Goal: Transaction & Acquisition: Purchase product/service

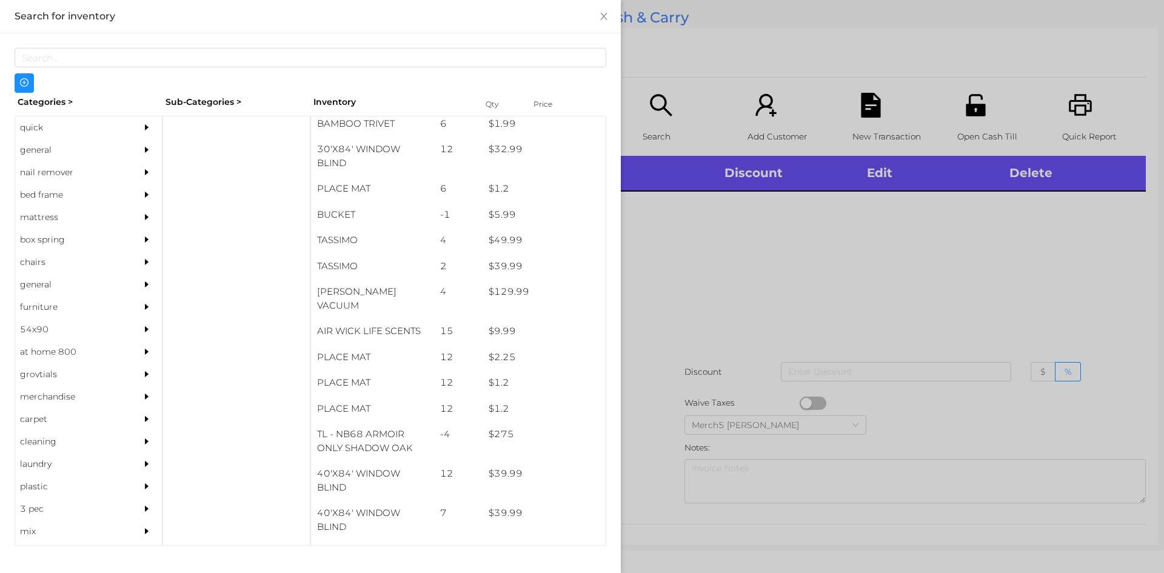
scroll to position [1370, 0]
click at [30, 130] on div "quick" at bounding box center [70, 127] width 110 height 22
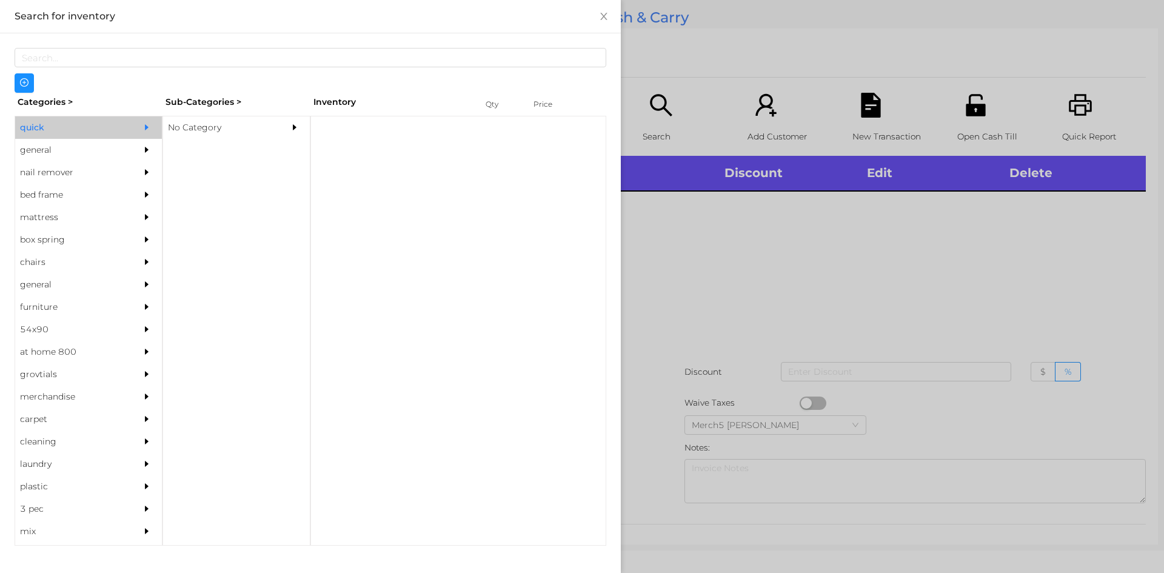
scroll to position [0, 0]
click at [207, 135] on div "No Category" at bounding box center [218, 127] width 110 height 22
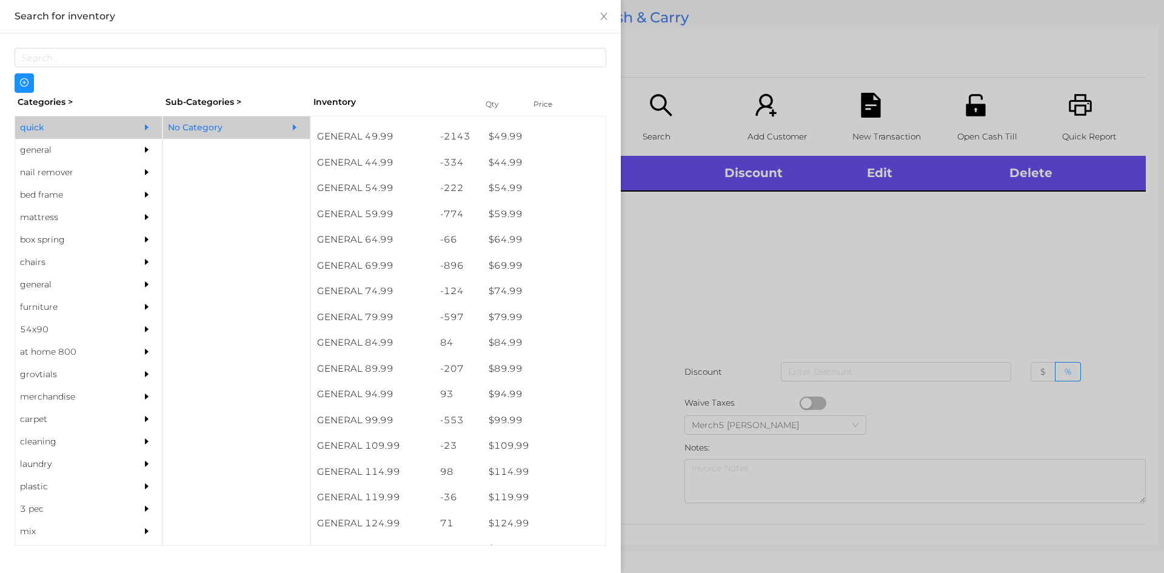
scroll to position [714, 0]
click at [39, 153] on div "general" at bounding box center [70, 150] width 110 height 22
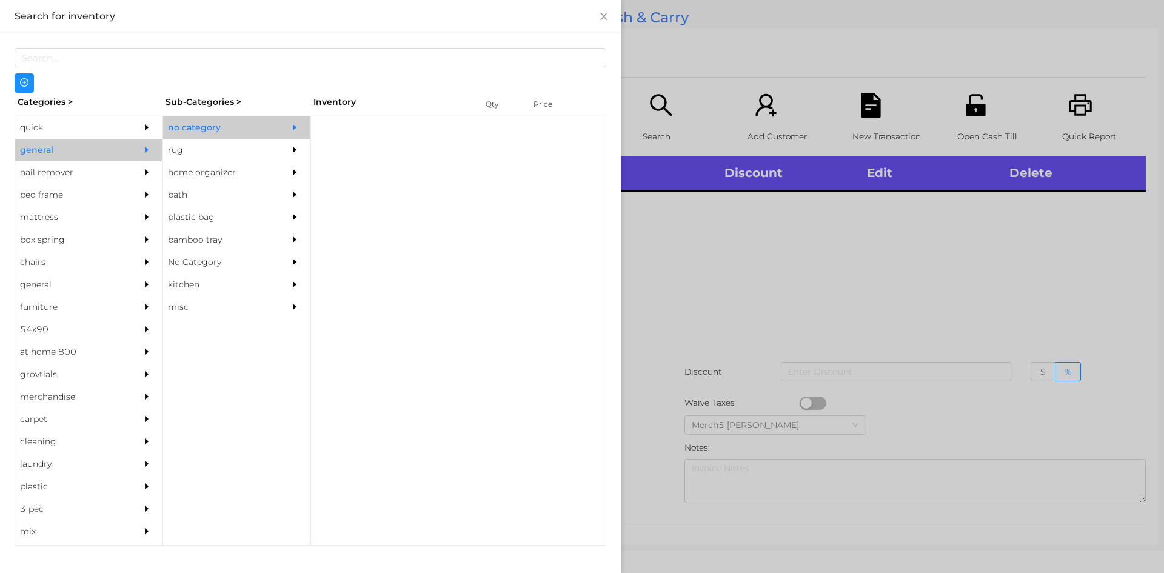
scroll to position [0, 0]
click at [200, 130] on div "no category" at bounding box center [218, 127] width 110 height 22
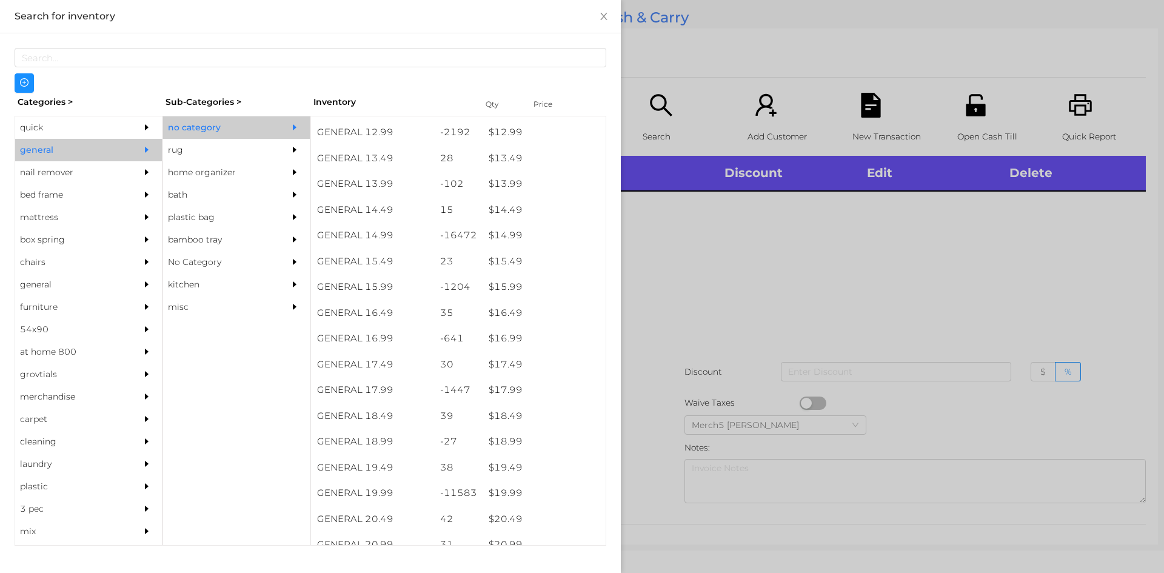
scroll to position [956, 0]
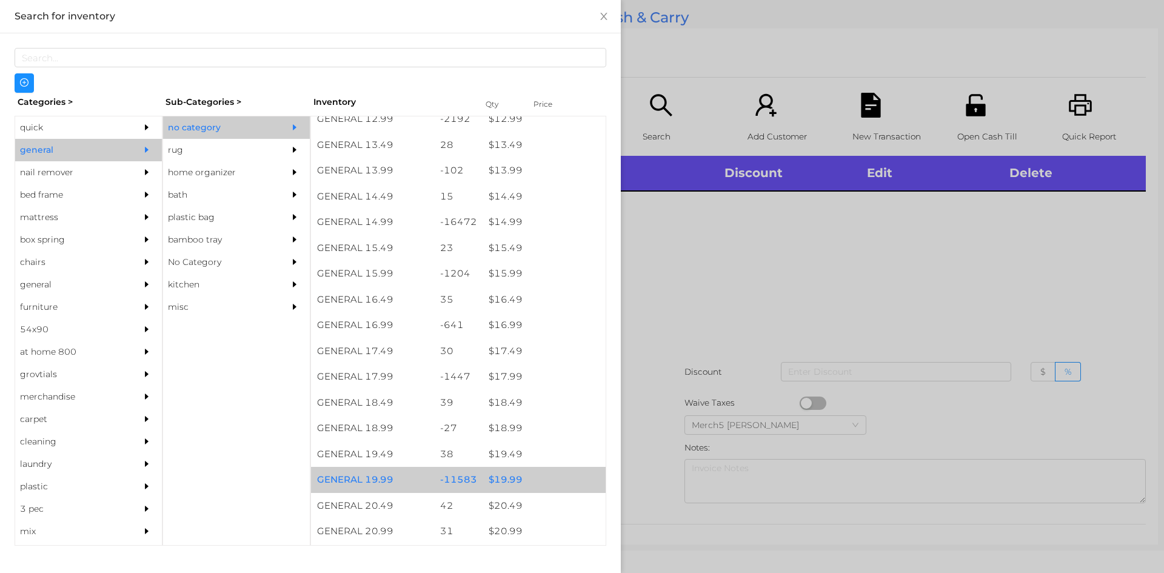
click at [508, 482] on div "$ 19.99" at bounding box center [544, 480] width 123 height 26
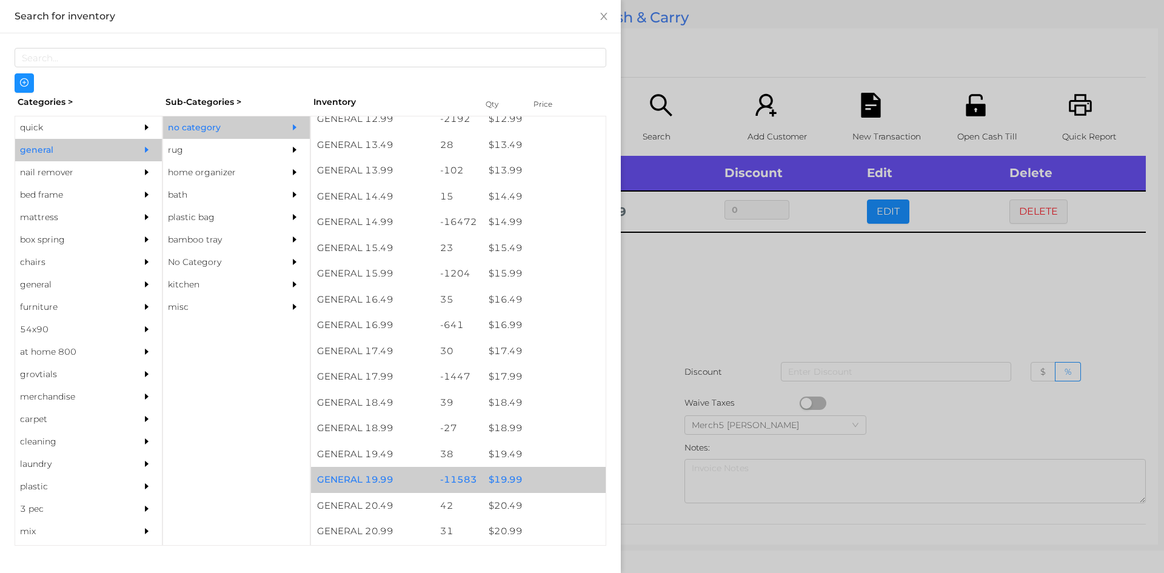
click at [503, 483] on div "$ 19.99" at bounding box center [544, 480] width 123 height 26
click at [501, 483] on div "$ 19.99" at bounding box center [544, 480] width 123 height 26
click at [498, 478] on div "$ 19.99" at bounding box center [544, 480] width 123 height 26
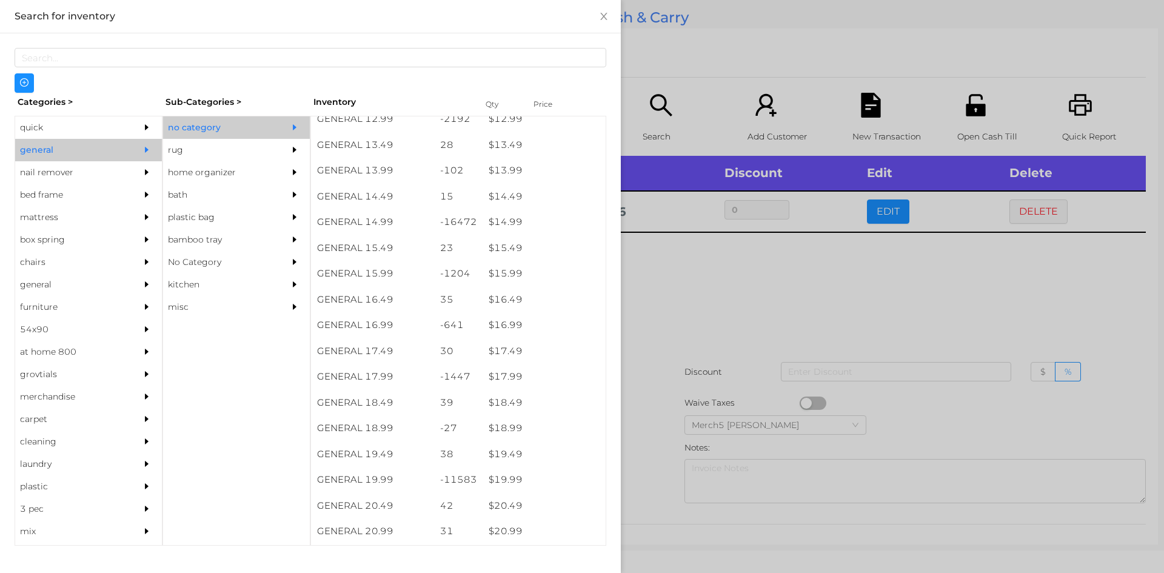
click at [674, 285] on div at bounding box center [582, 286] width 1164 height 573
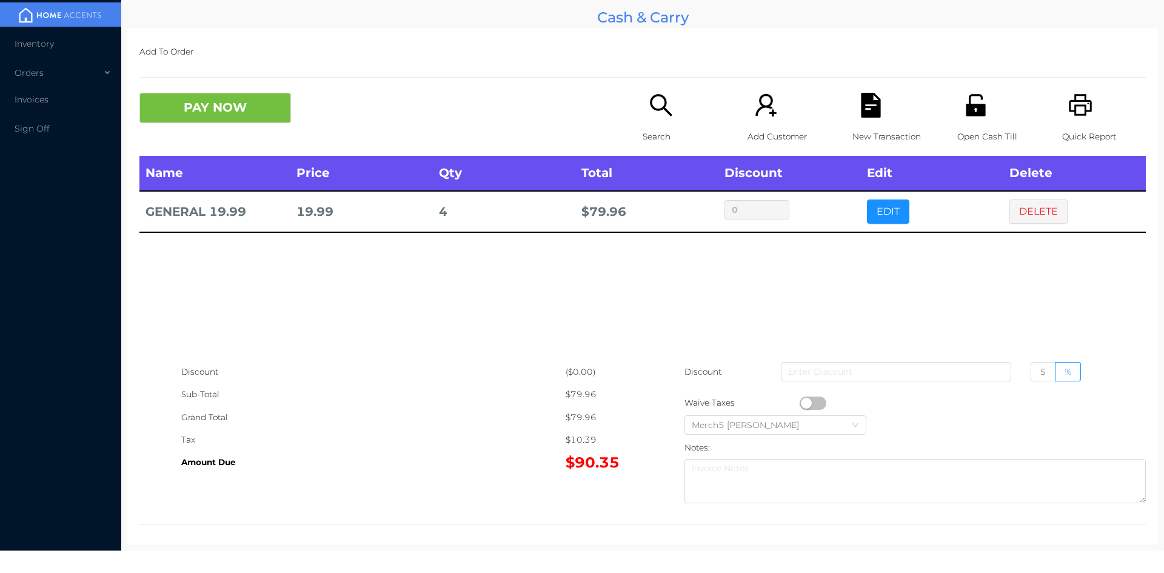
click at [659, 109] on icon "icon: search" at bounding box center [661, 105] width 22 height 22
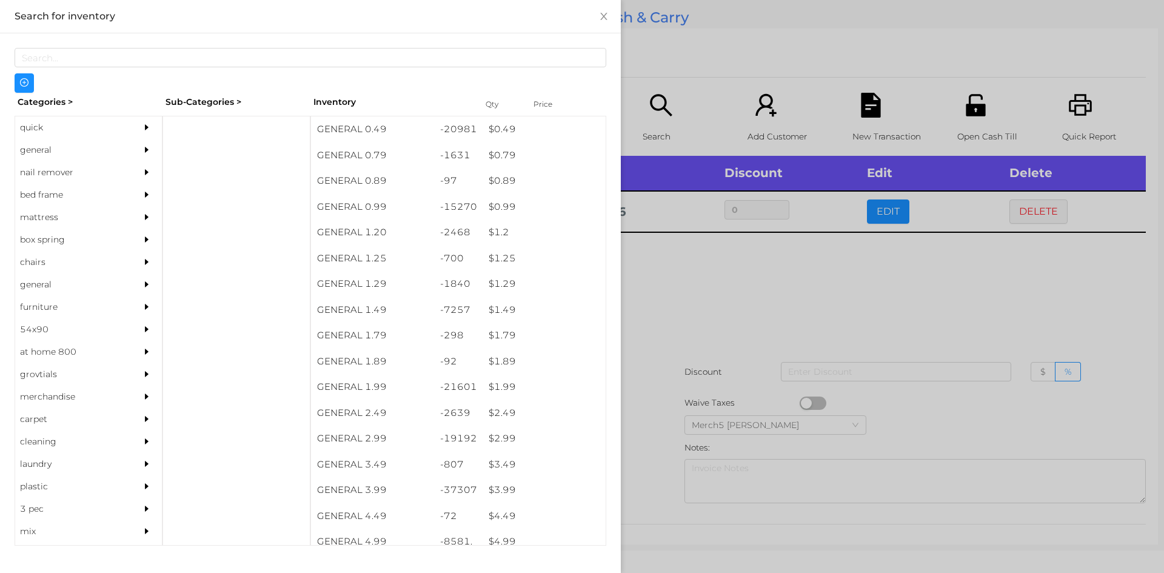
click at [686, 297] on div at bounding box center [582, 286] width 1164 height 573
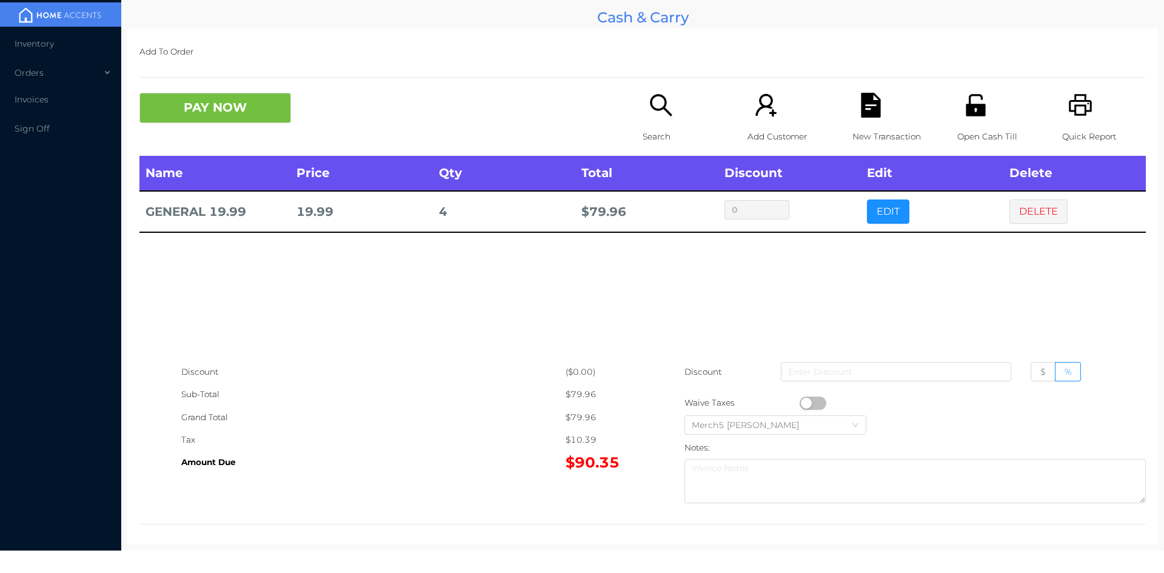
click at [651, 116] on icon "icon: search" at bounding box center [661, 105] width 25 height 25
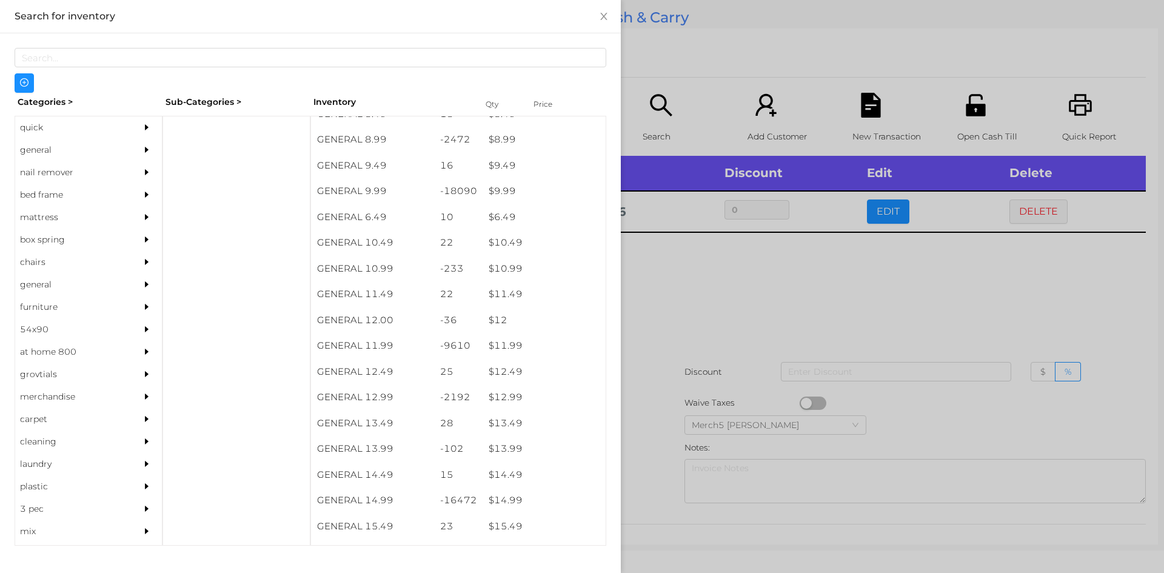
scroll to position [678, 0]
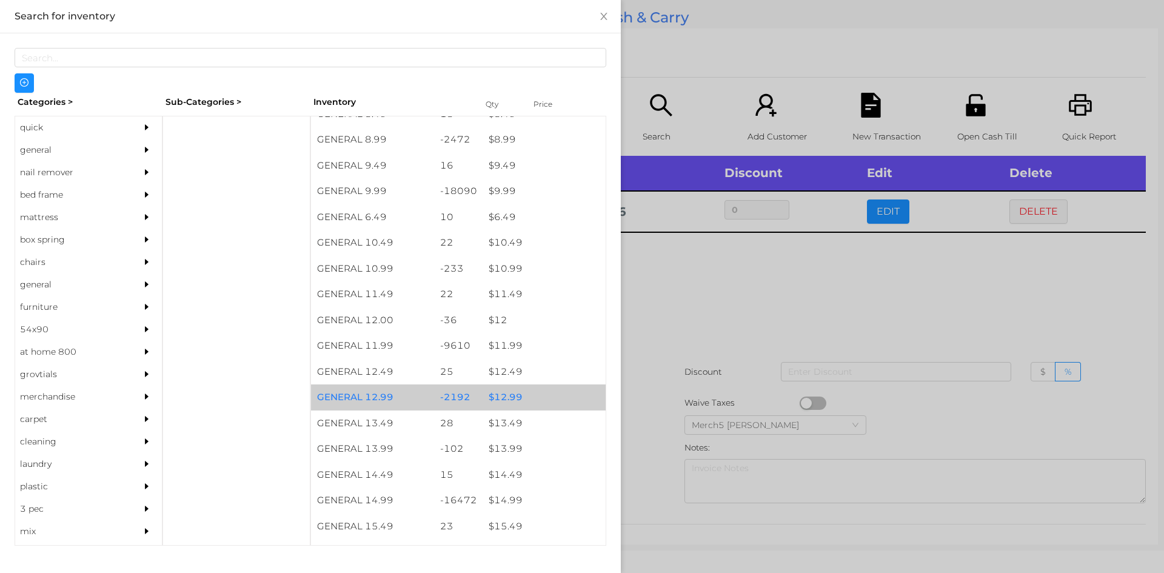
click at [504, 401] on div "$ 12.99" at bounding box center [544, 397] width 123 height 26
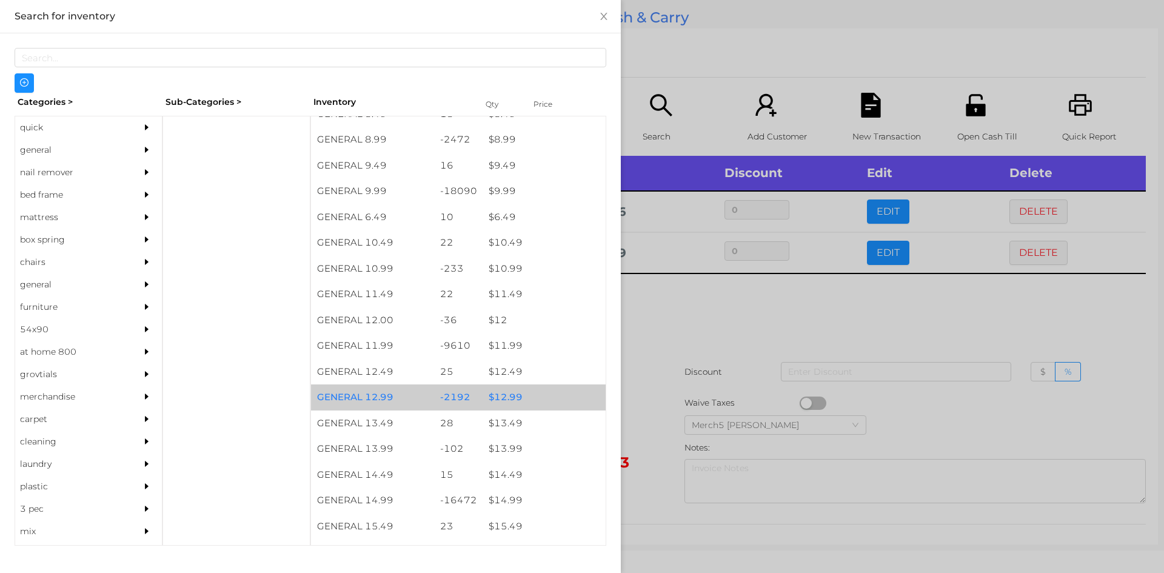
click at [504, 399] on div "$ 12.99" at bounding box center [544, 397] width 123 height 26
click at [498, 402] on div "$ 12.99" at bounding box center [544, 397] width 123 height 26
click at [494, 400] on div "$ 12.99" at bounding box center [544, 397] width 123 height 26
click at [492, 400] on div "$ 12.99" at bounding box center [544, 397] width 123 height 26
click at [488, 400] on div "$ 12.99" at bounding box center [544, 397] width 123 height 26
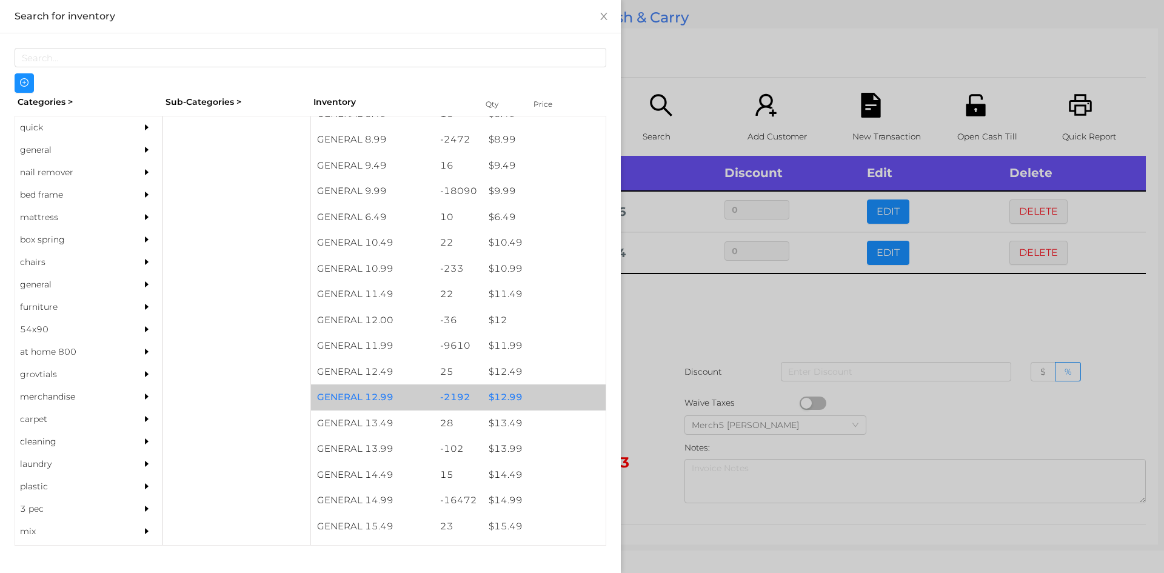
click at [489, 400] on div "$ 12.99" at bounding box center [544, 397] width 123 height 26
click at [489, 402] on div "$ 12.99" at bounding box center [544, 397] width 123 height 26
click at [486, 397] on div "$ 12.99" at bounding box center [544, 397] width 123 height 26
click at [487, 400] on div "$ 12.99" at bounding box center [544, 397] width 123 height 26
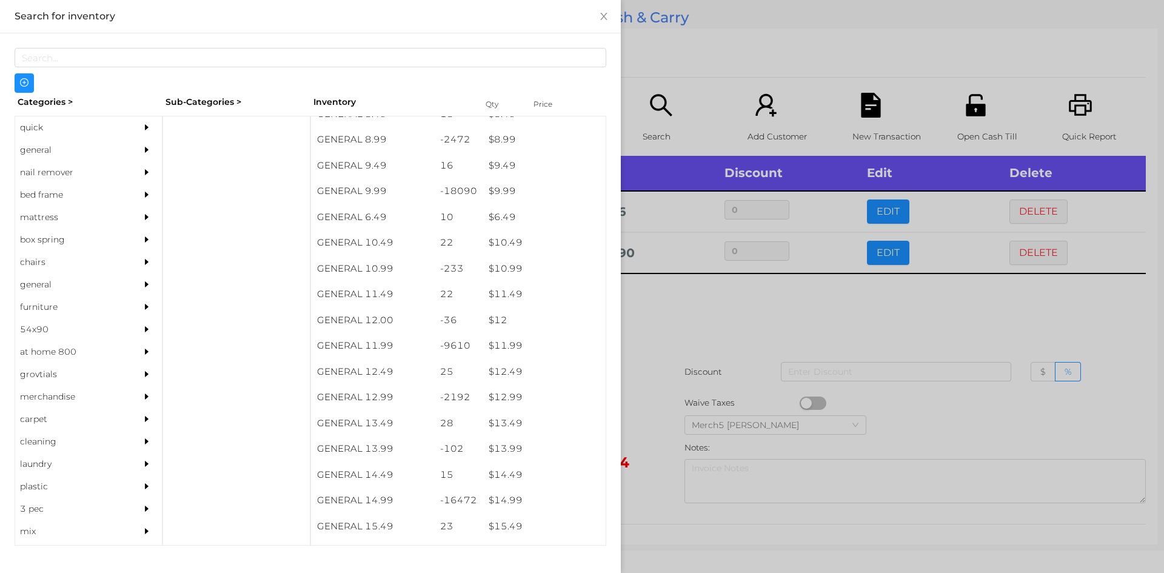
click at [660, 318] on div at bounding box center [582, 286] width 1164 height 573
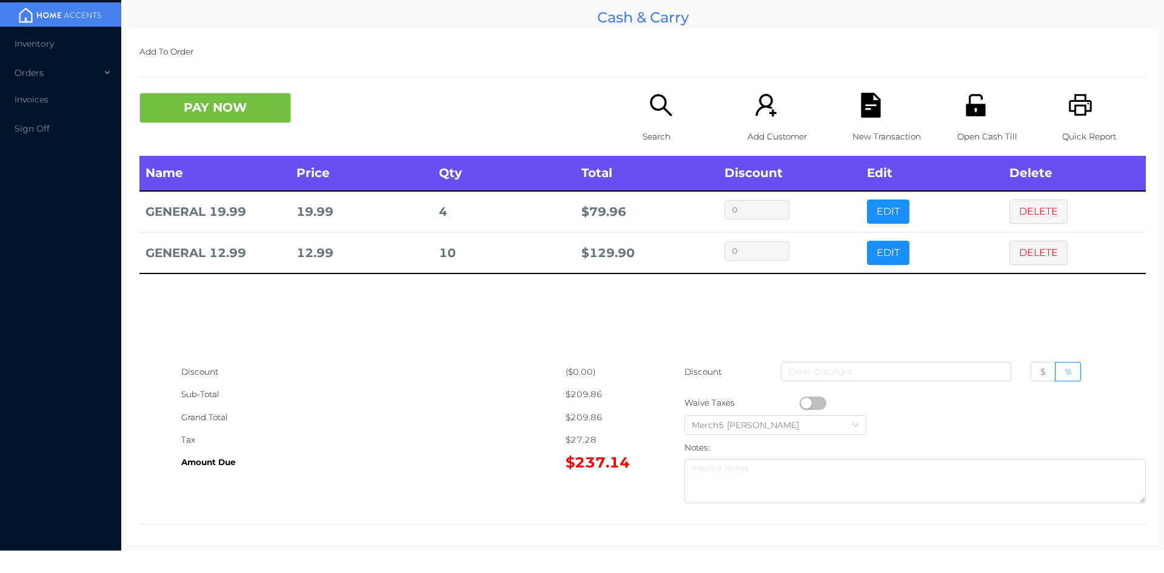
click at [654, 98] on icon "icon: search" at bounding box center [661, 105] width 25 height 25
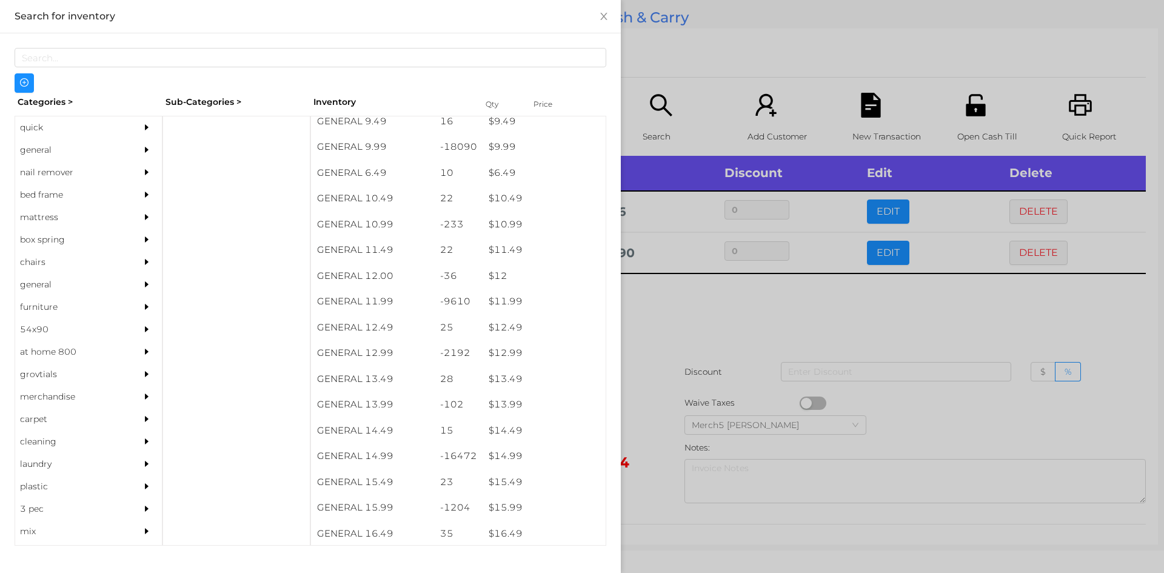
scroll to position [723, 0]
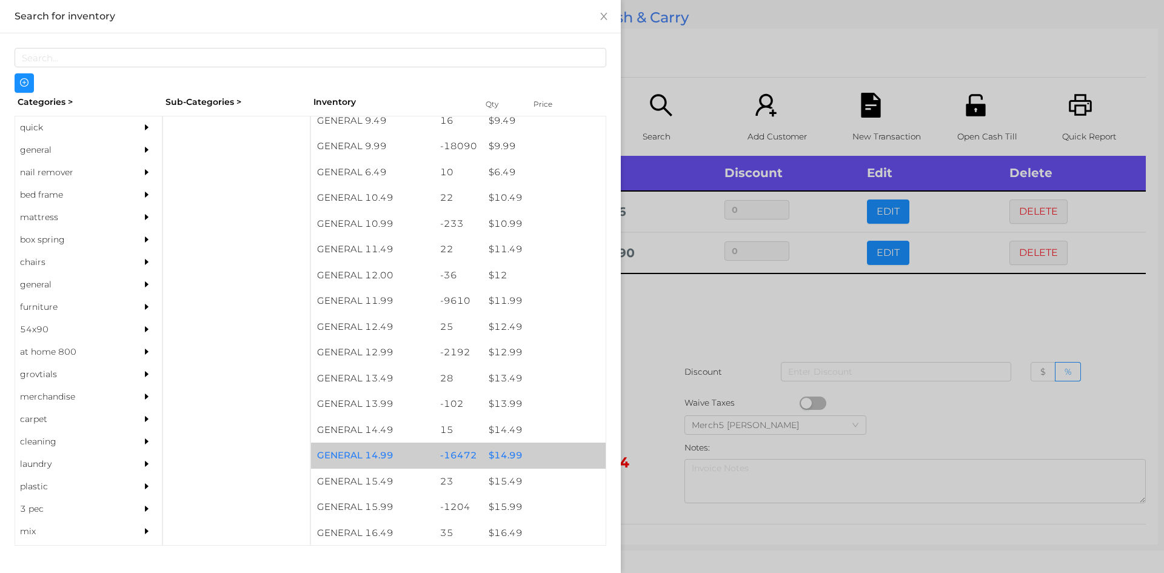
click at [504, 458] on div "$ 14.99" at bounding box center [544, 456] width 123 height 26
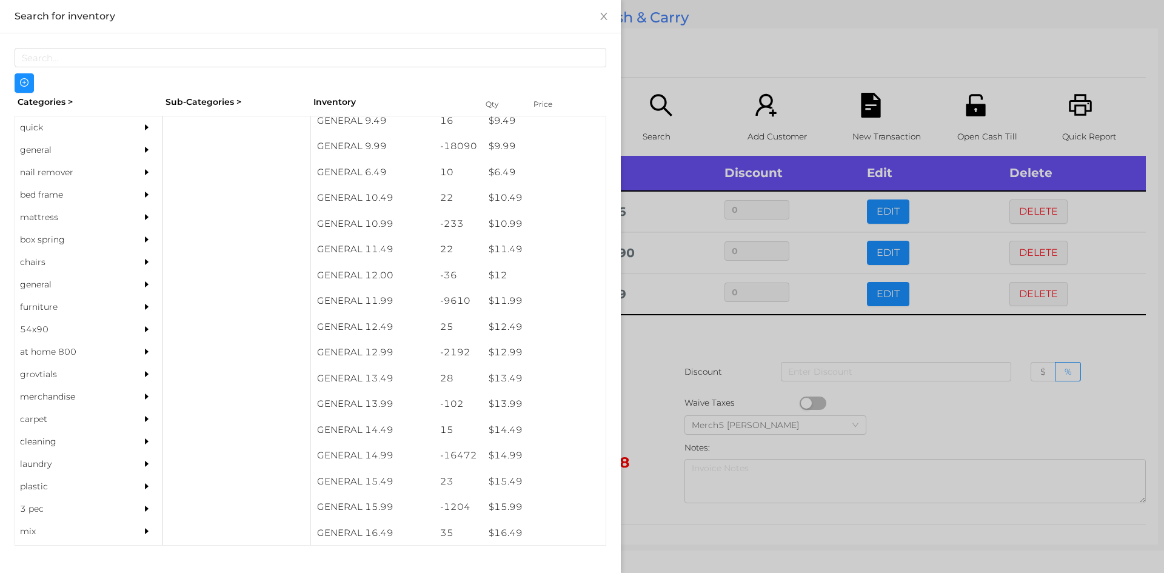
click at [655, 333] on div at bounding box center [582, 286] width 1164 height 573
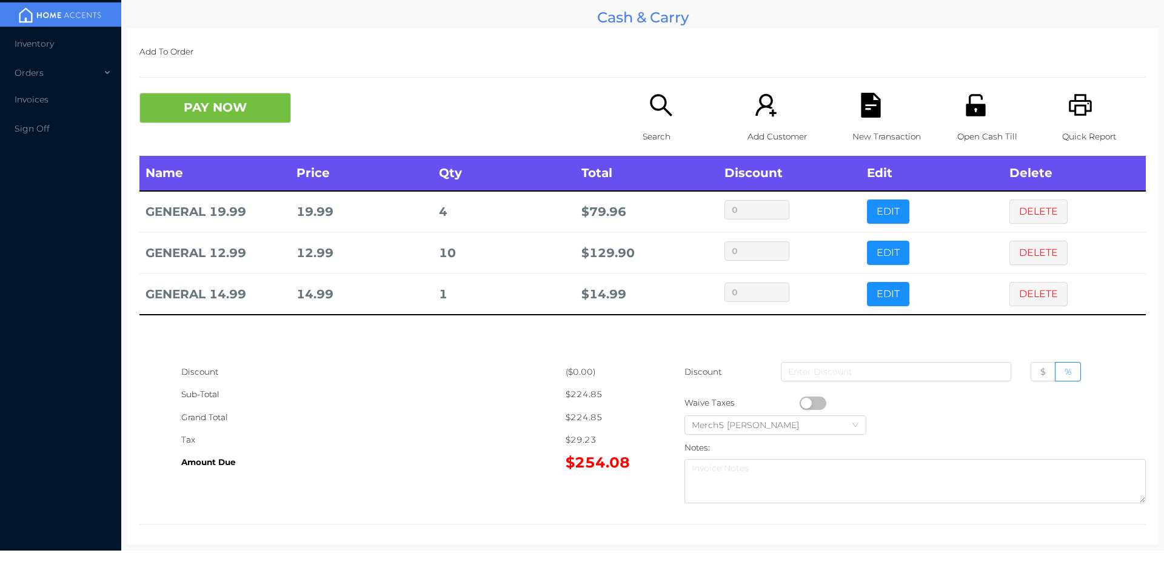
click at [653, 113] on icon "icon: search" at bounding box center [661, 105] width 25 height 25
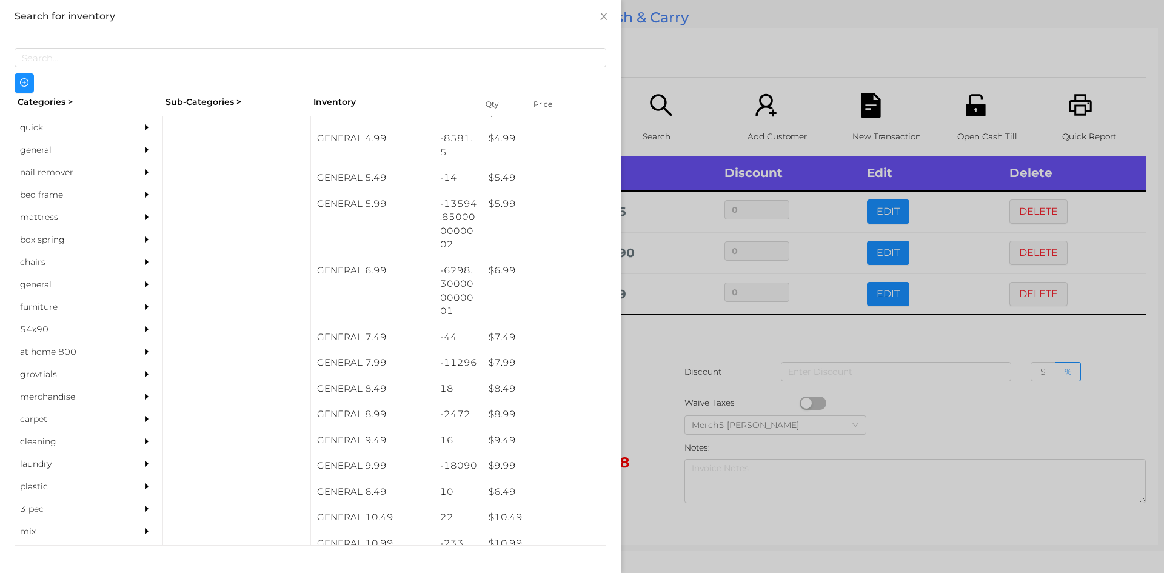
scroll to position [412, 0]
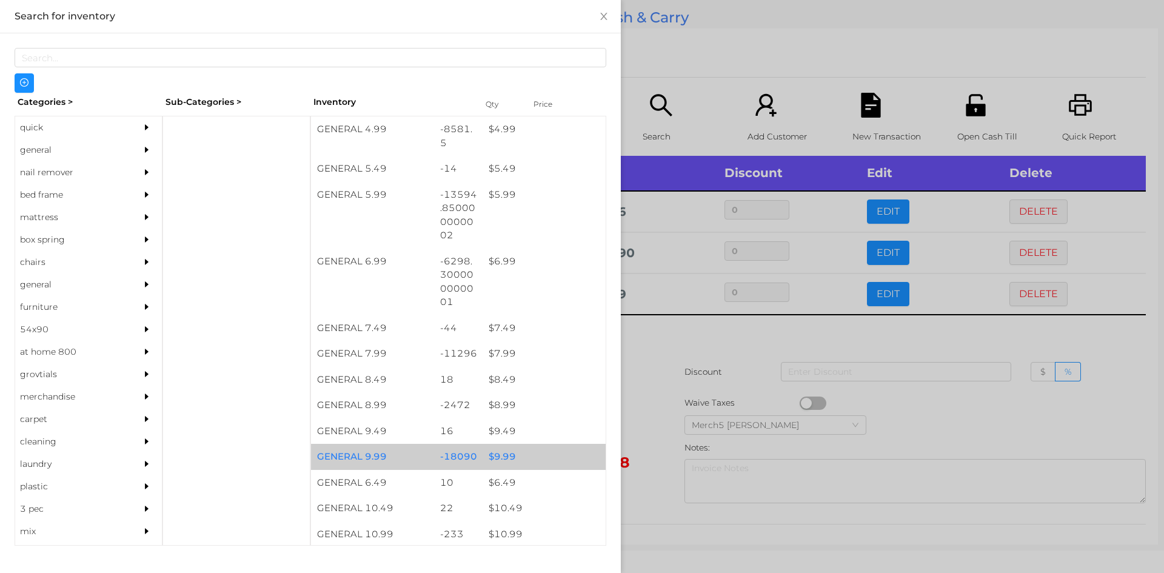
click at [502, 457] on div "$ 9.99" at bounding box center [544, 457] width 123 height 26
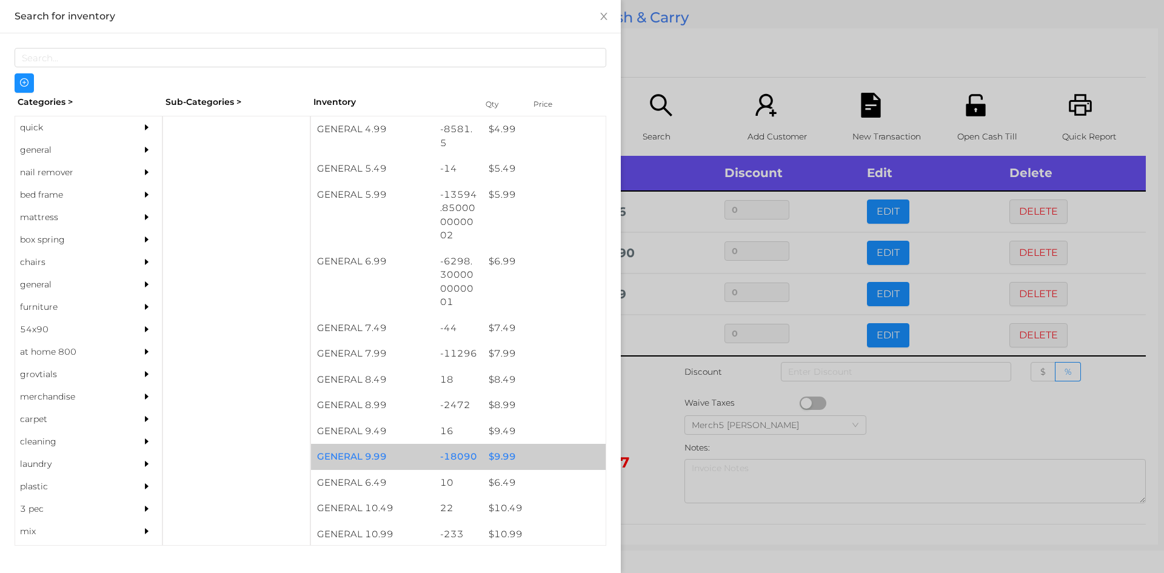
click at [498, 458] on div "$ 9.99" at bounding box center [544, 457] width 123 height 26
click at [499, 461] on div "$ 9.99" at bounding box center [544, 457] width 123 height 26
click at [497, 463] on div "$ 9.99" at bounding box center [544, 457] width 123 height 26
click at [495, 460] on div "$ 9.99" at bounding box center [544, 457] width 123 height 26
click at [493, 458] on div "$ 9.99" at bounding box center [544, 457] width 123 height 26
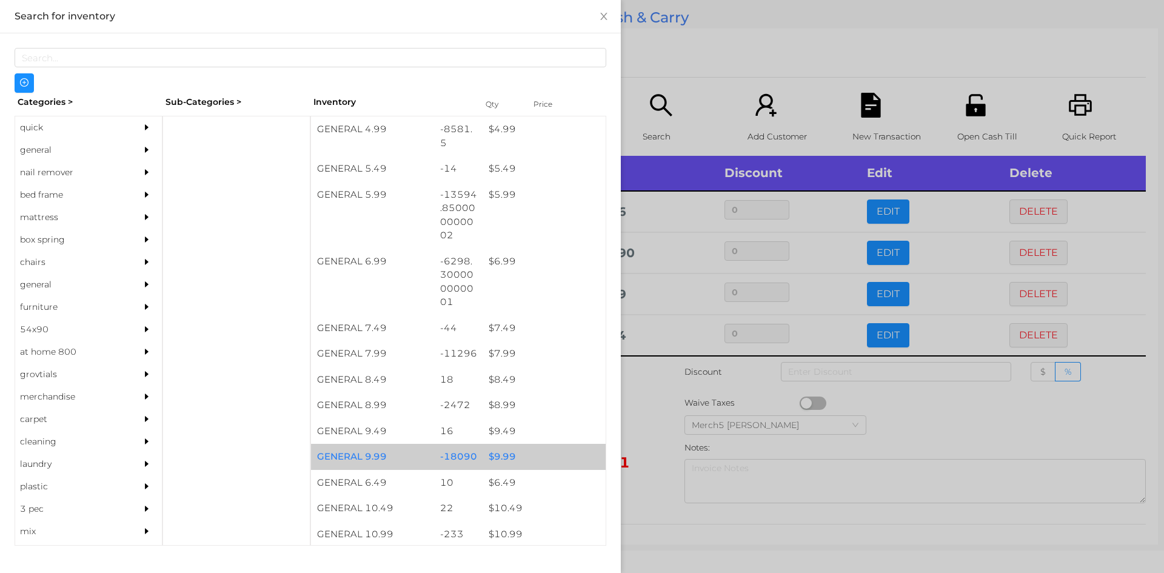
click at [494, 460] on div "$ 9.99" at bounding box center [544, 457] width 123 height 26
click at [492, 459] on div "$ 9.99" at bounding box center [544, 457] width 123 height 26
click at [489, 457] on div "$ 9.99" at bounding box center [544, 457] width 123 height 26
click at [490, 461] on div "$ 9.99" at bounding box center [544, 457] width 123 height 26
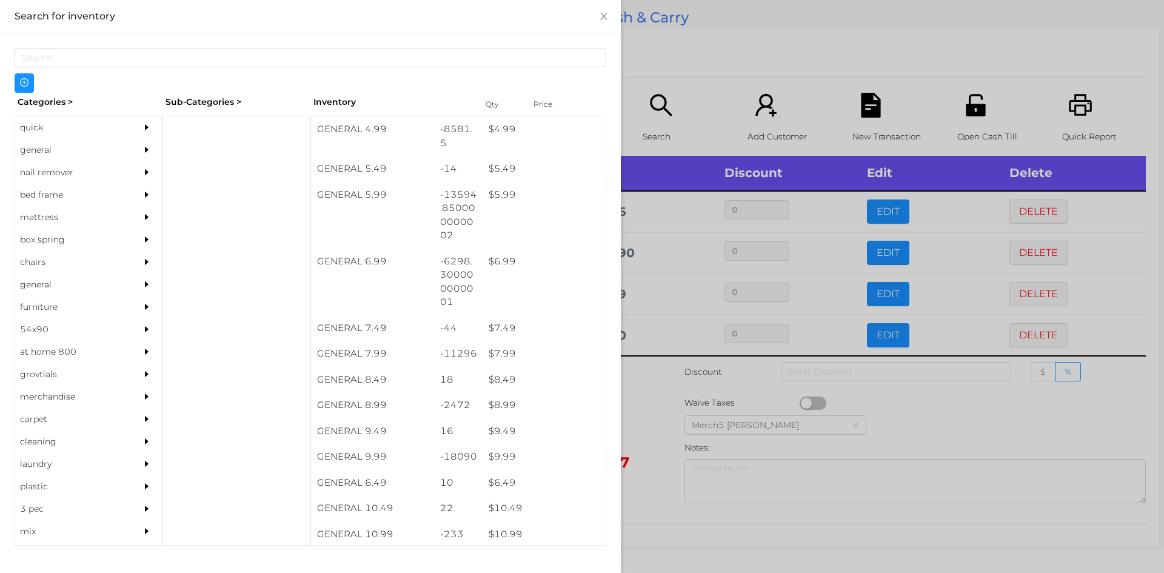
click at [642, 422] on div at bounding box center [582, 286] width 1164 height 573
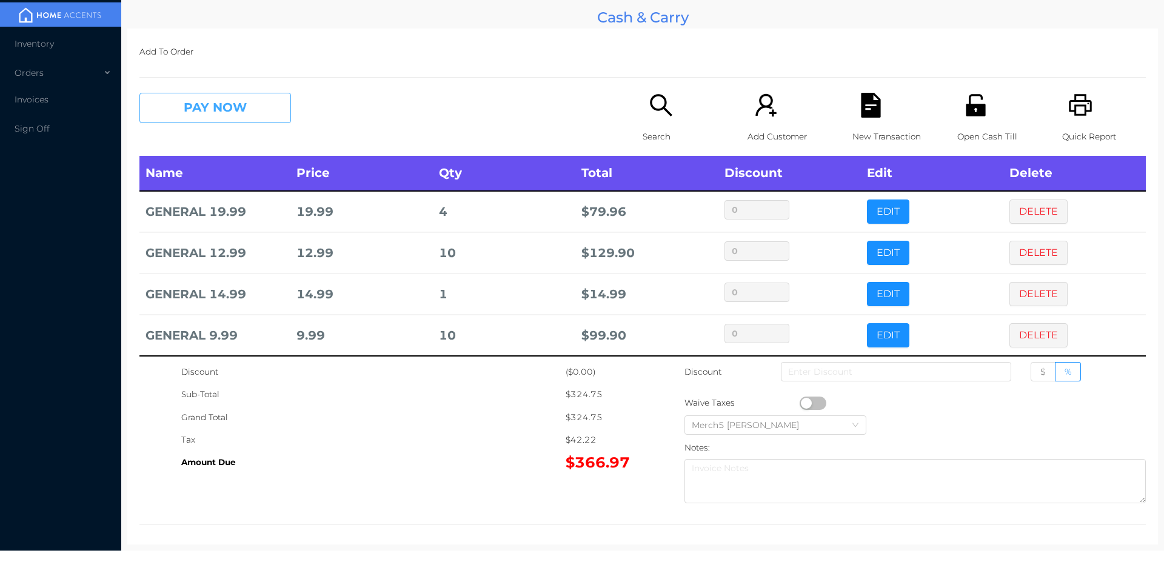
click at [250, 107] on button "PAY NOW" at bounding box center [215, 108] width 152 height 30
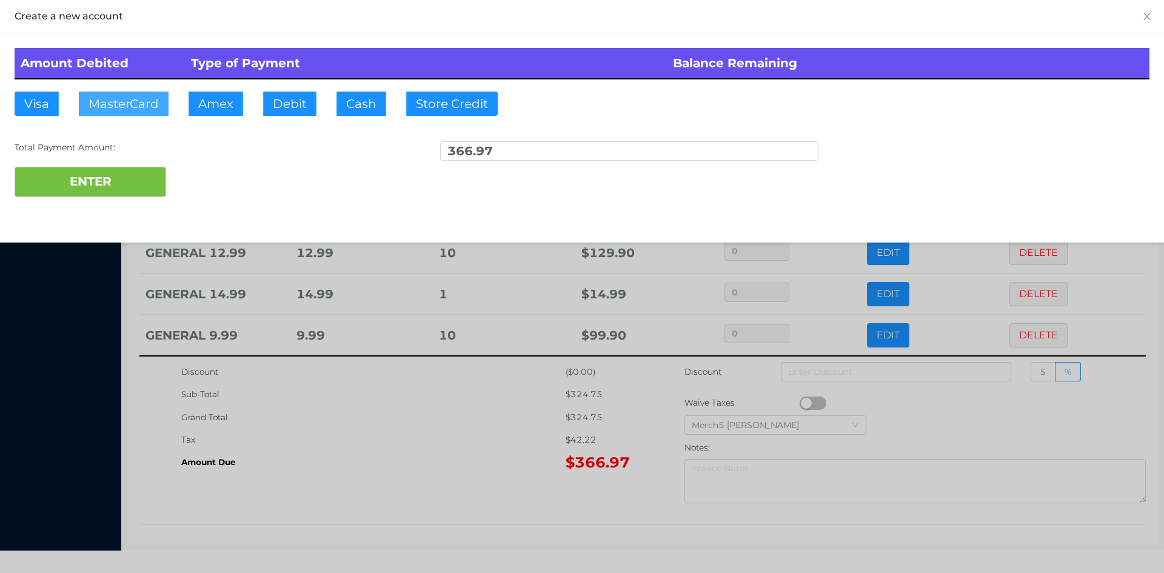
click at [135, 103] on button "MasterCard" at bounding box center [124, 104] width 90 height 24
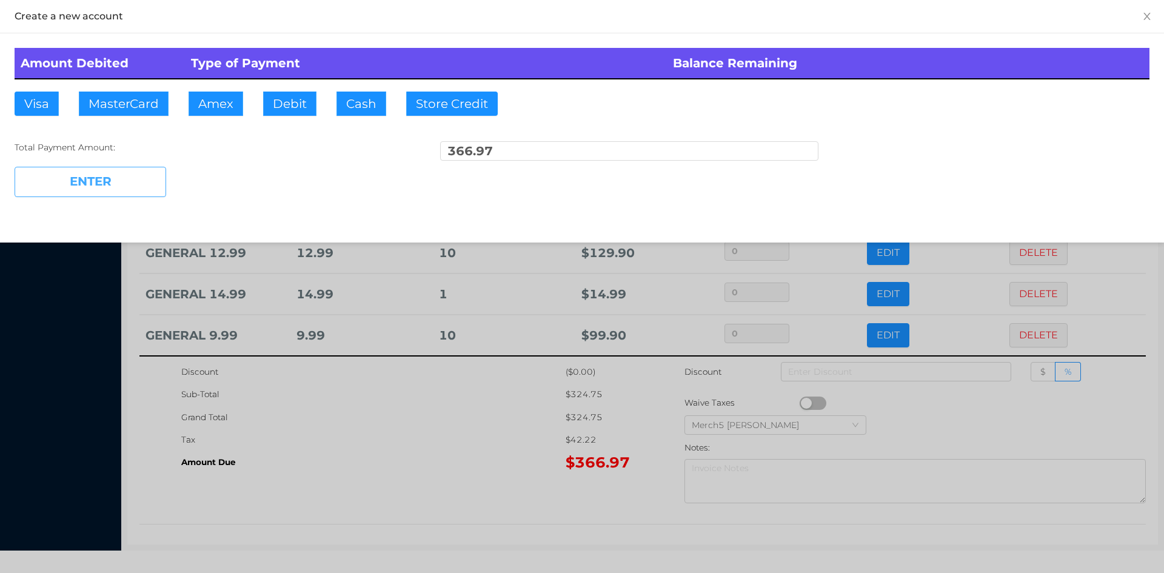
click at [107, 179] on button "ENTER" at bounding box center [91, 182] width 152 height 30
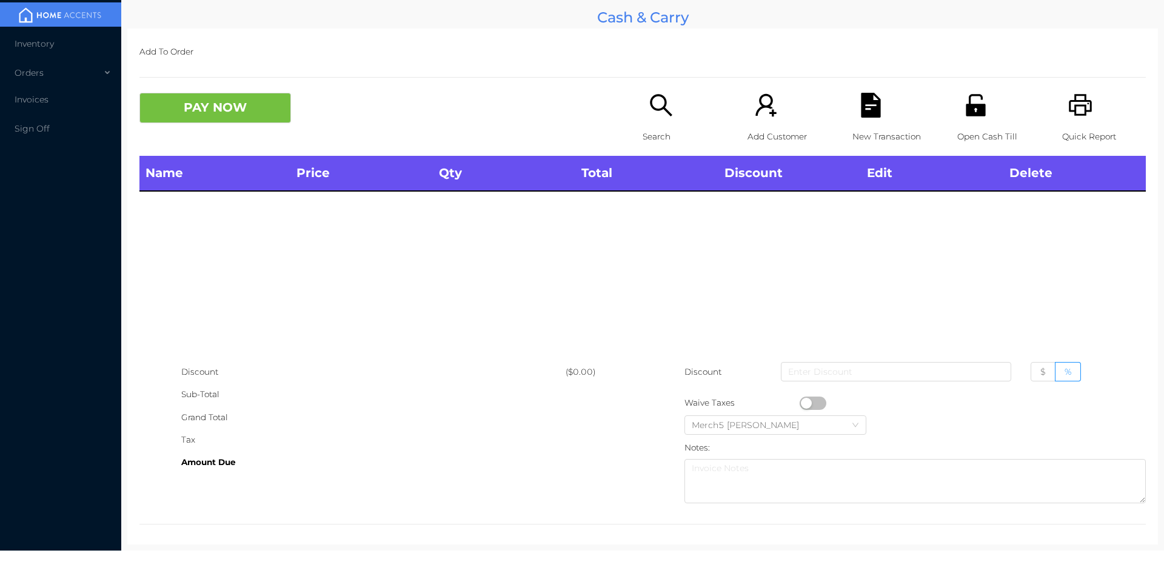
click at [966, 112] on icon "icon: unlock" at bounding box center [975, 105] width 19 height 22
click at [649, 104] on icon "icon: search" at bounding box center [661, 105] width 25 height 25
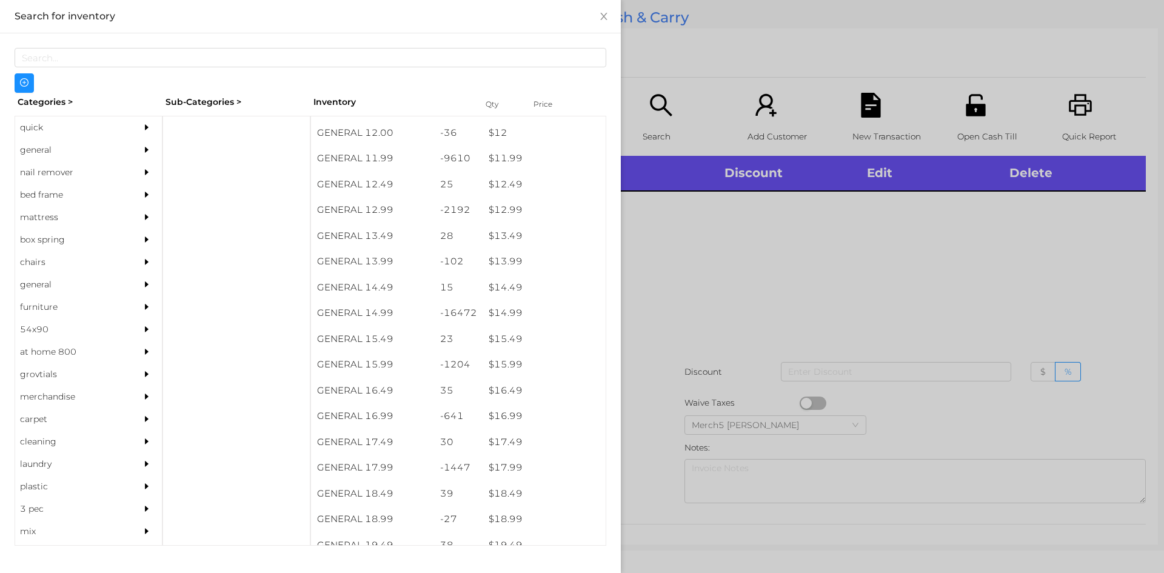
scroll to position [865, 0]
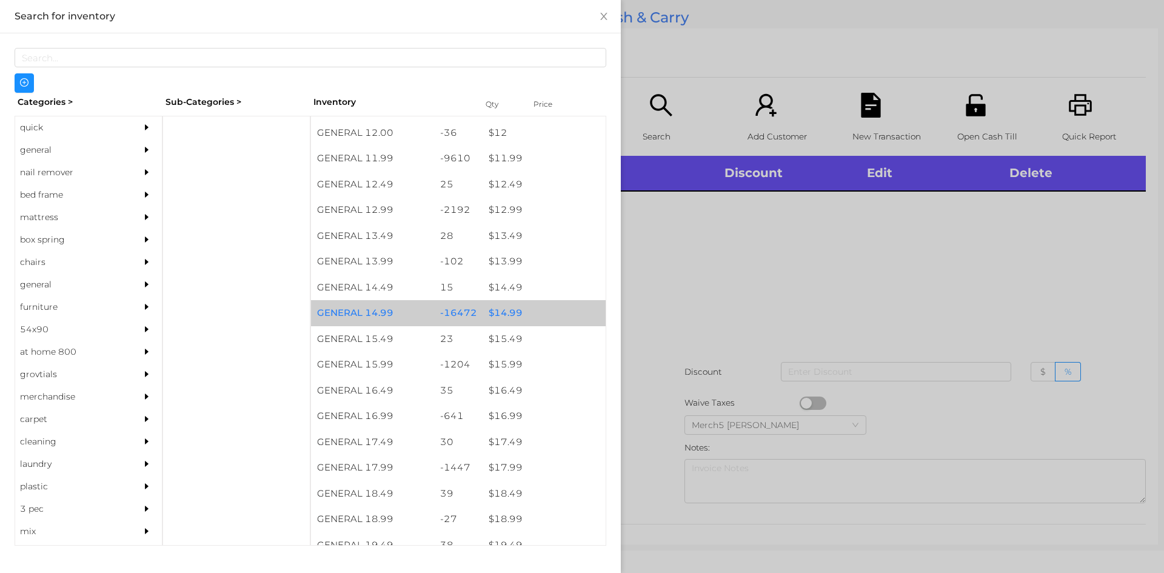
click at [506, 312] on div "$ 14.99" at bounding box center [544, 313] width 123 height 26
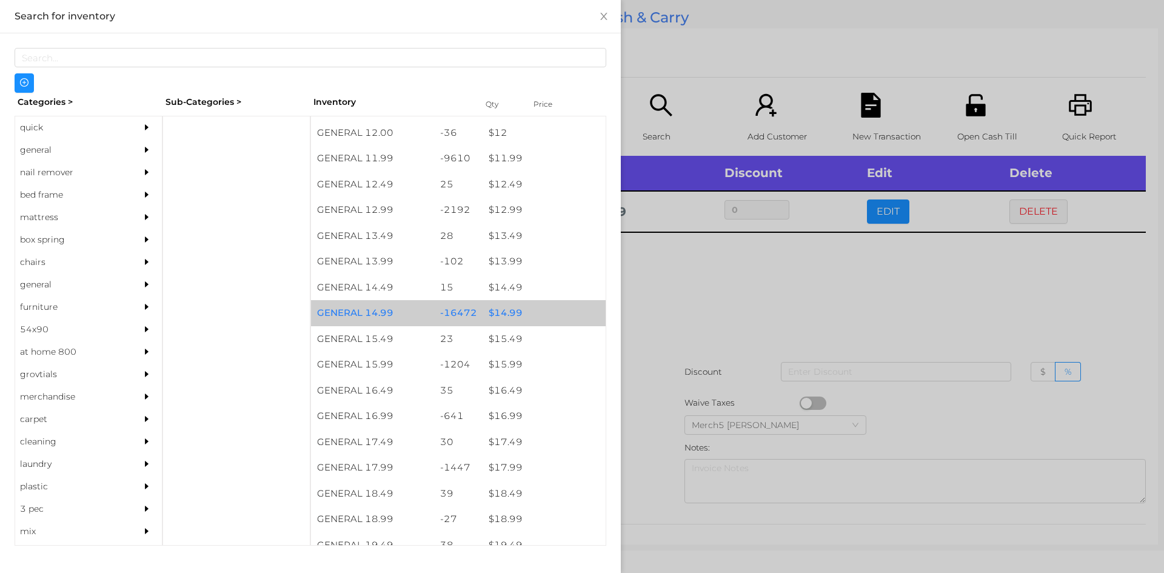
click at [504, 315] on div "$ 14.99" at bounding box center [544, 313] width 123 height 26
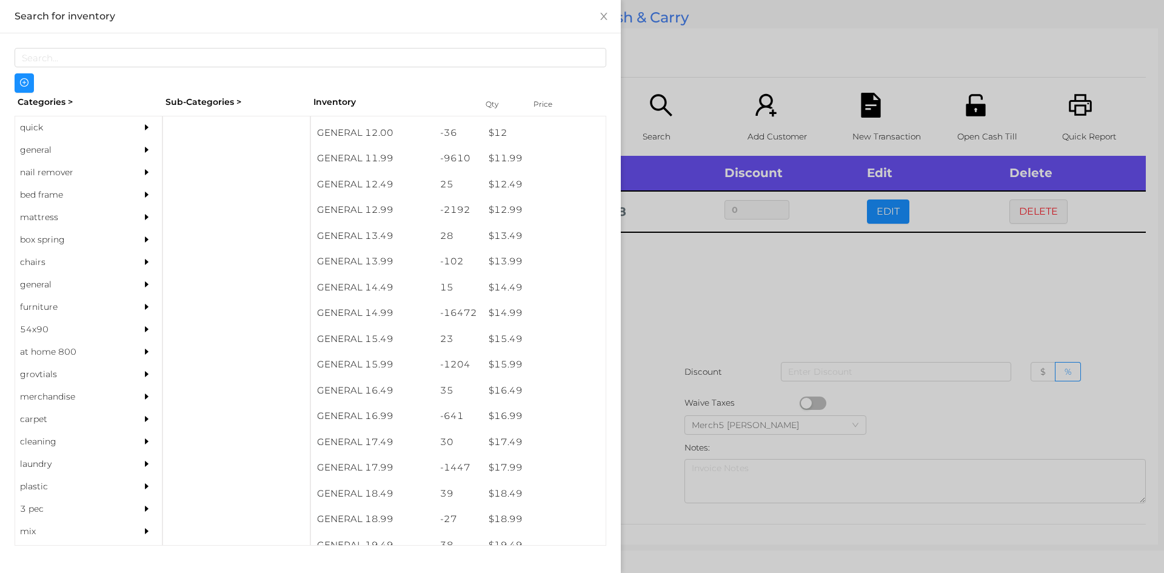
click at [659, 278] on div at bounding box center [582, 286] width 1164 height 573
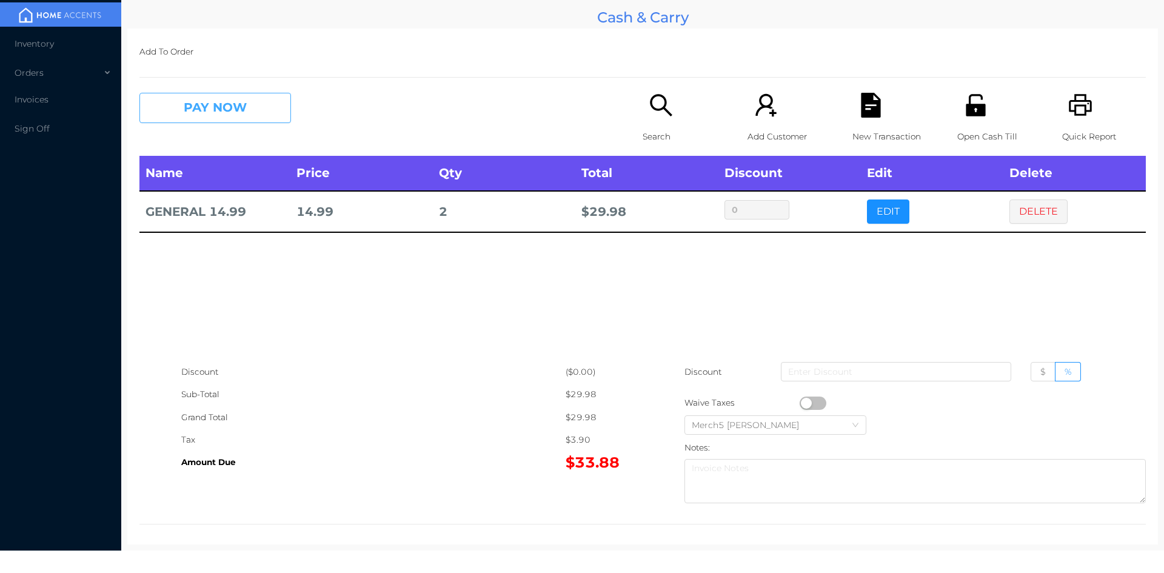
click at [264, 101] on button "PAY NOW" at bounding box center [215, 108] width 152 height 30
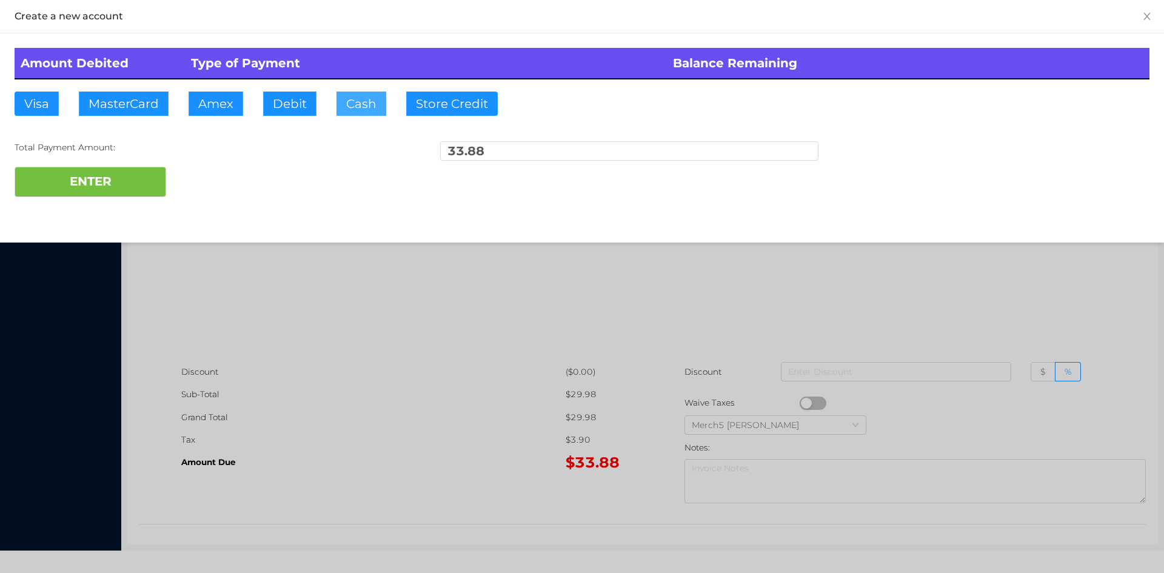
click at [369, 99] on button "Cash" at bounding box center [362, 104] width 50 height 24
click at [131, 183] on button "ENTER" at bounding box center [91, 182] width 152 height 30
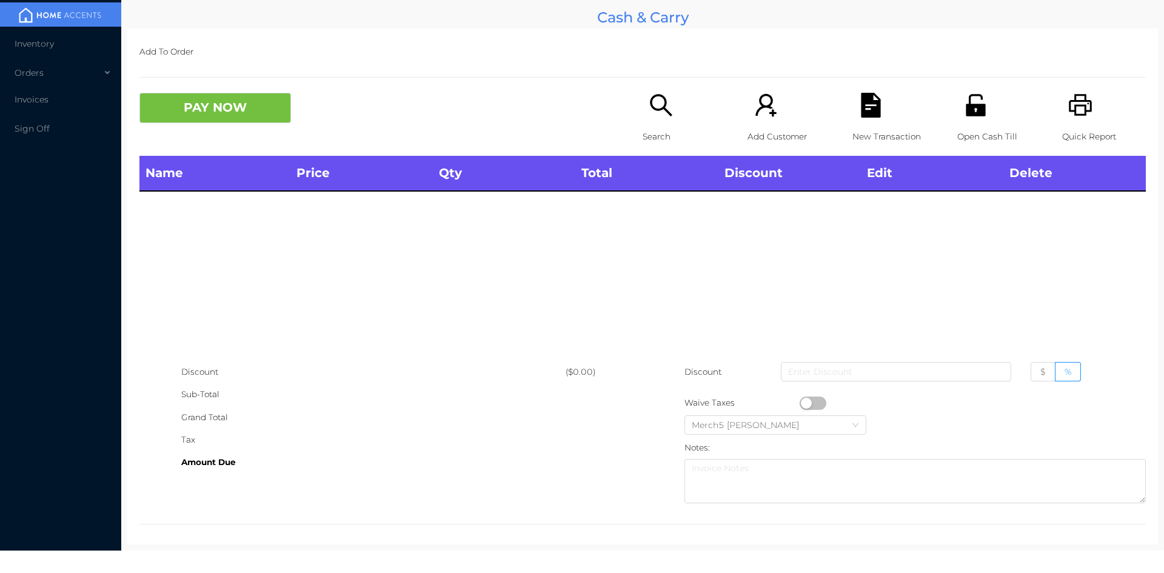
click at [1072, 116] on icon "icon: printer" at bounding box center [1080, 105] width 25 height 25
